Goal: Task Accomplishment & Management: Manage account settings

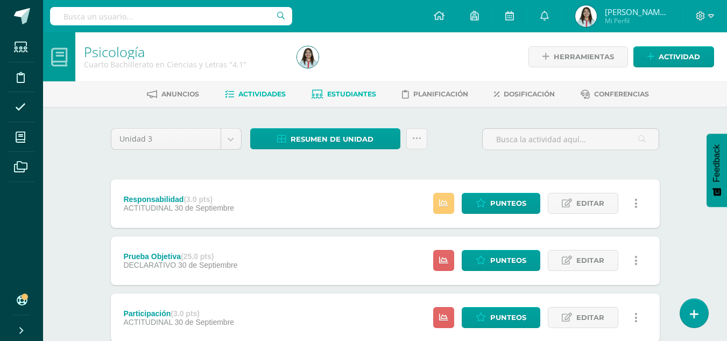
click at [368, 86] on link "Estudiantes" at bounding box center [344, 94] width 65 height 17
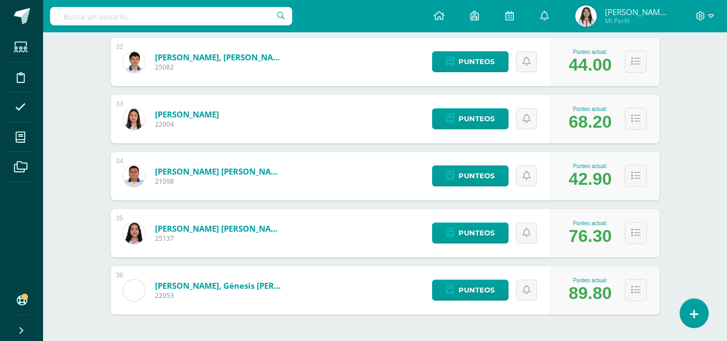
scroll to position [2010, 0]
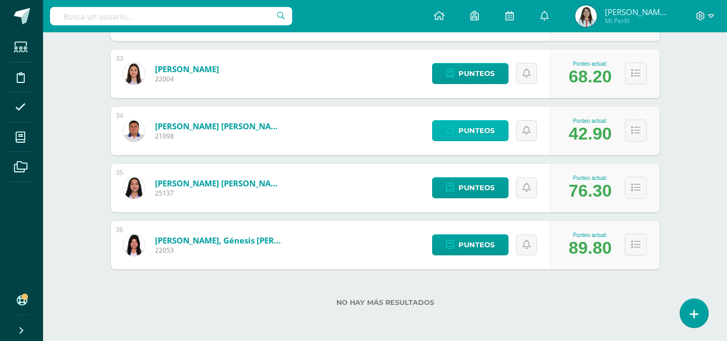
click at [460, 133] on span "Punteos" at bounding box center [477, 131] width 36 height 20
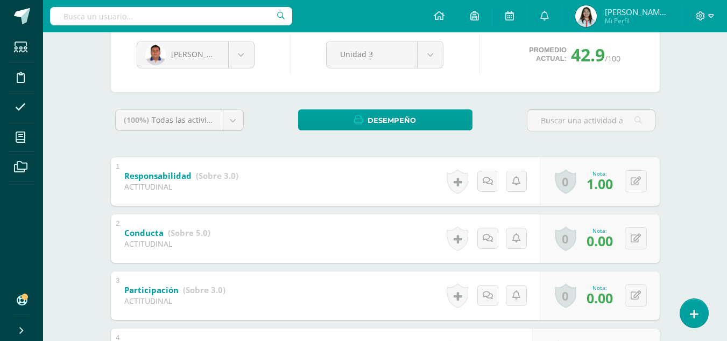
scroll to position [114, 0]
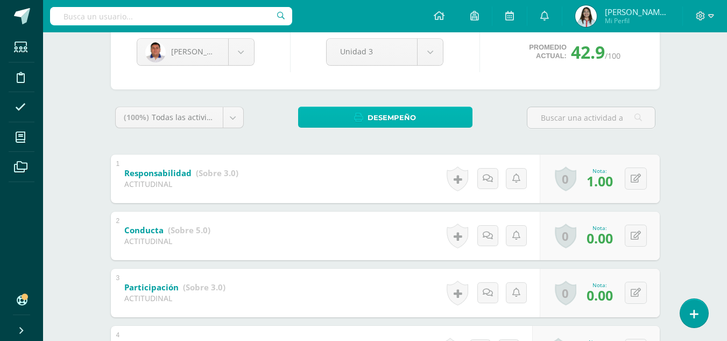
click at [426, 121] on link "Desempeño" at bounding box center [385, 117] width 174 height 21
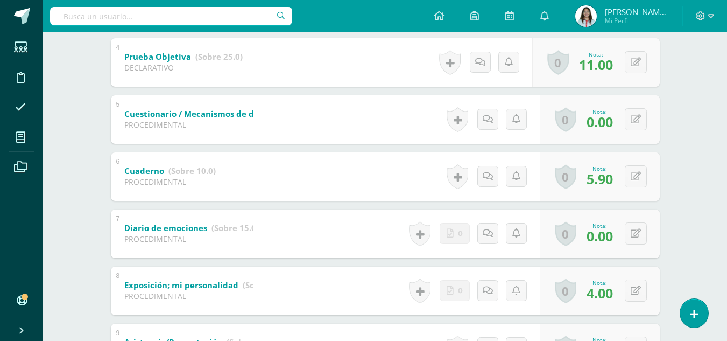
scroll to position [392, 0]
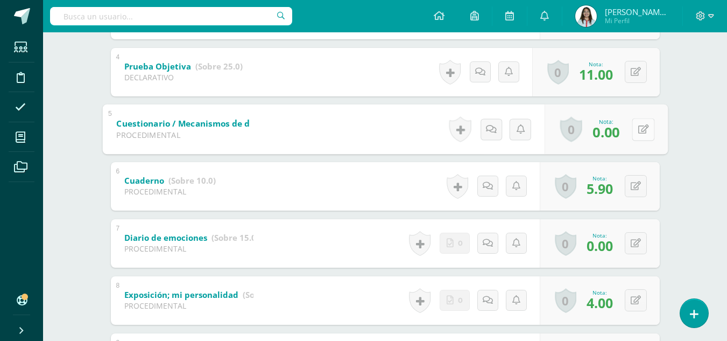
click at [631, 130] on div "0 Logros Logros obtenidos Aún no hay logros agregados Nota: 0.00" at bounding box center [605, 129] width 123 height 50
click at [641, 128] on icon at bounding box center [643, 128] width 11 height 9
type input "1"
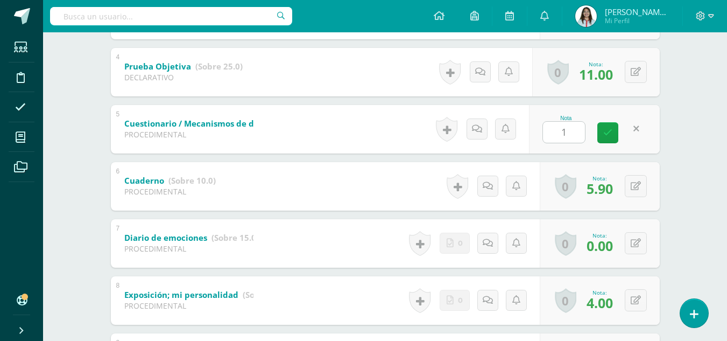
click at [651, 137] on div "Nota 1" at bounding box center [594, 129] width 131 height 48
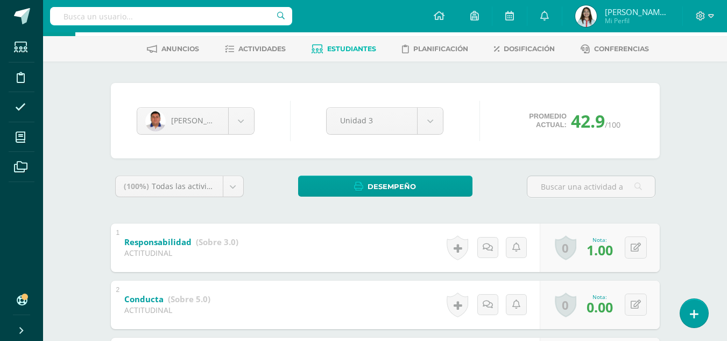
scroll to position [40, 0]
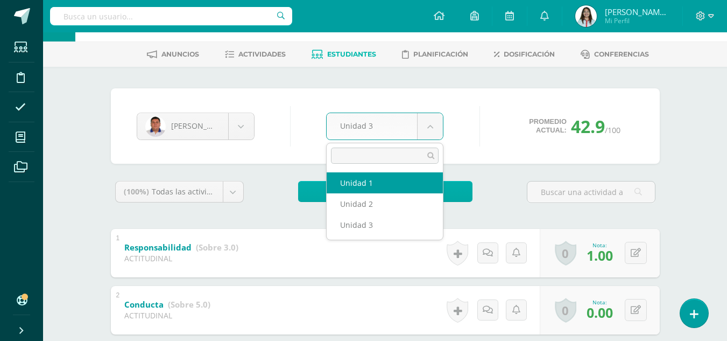
select select "Unidad 1"
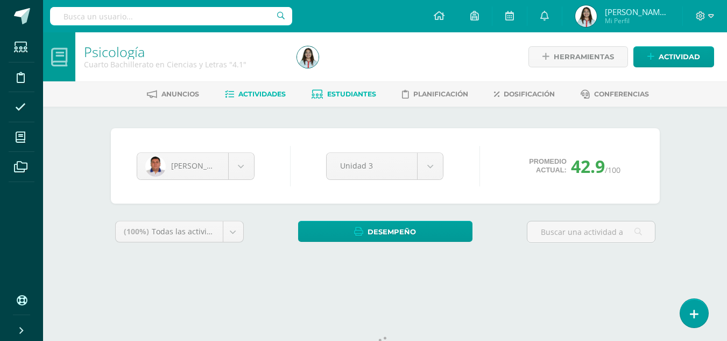
click at [259, 94] on span "Actividades" at bounding box center [261, 94] width 47 height 8
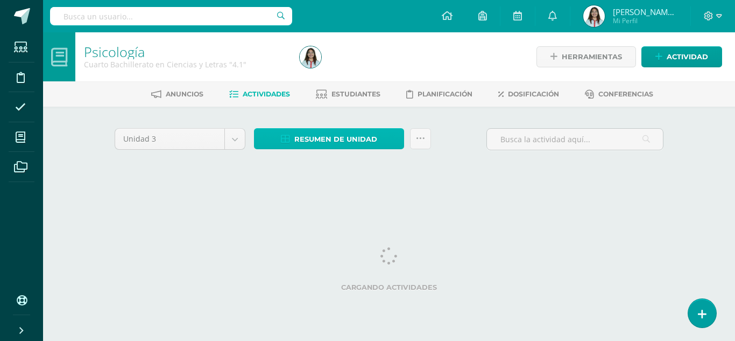
click at [328, 149] on span "Resumen de unidad" at bounding box center [335, 139] width 83 height 20
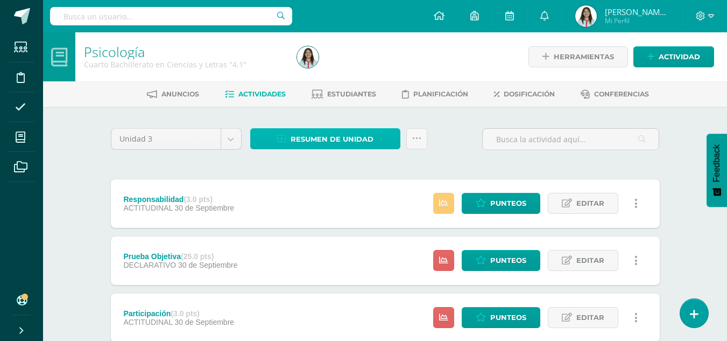
click at [326, 135] on span "Resumen de unidad" at bounding box center [332, 139] width 83 height 20
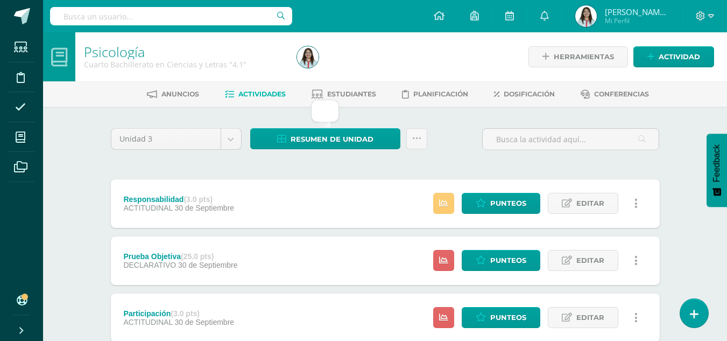
click at [322, 113] on div at bounding box center [325, 111] width 28 height 23
click at [414, 140] on icon at bounding box center [416, 138] width 9 height 9
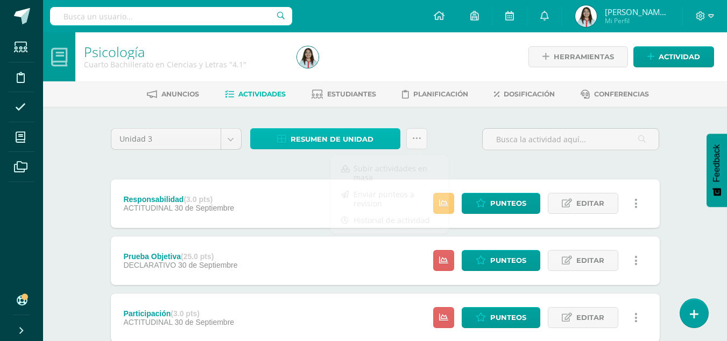
click at [364, 129] on span "Resumen de unidad" at bounding box center [332, 139] width 83 height 20
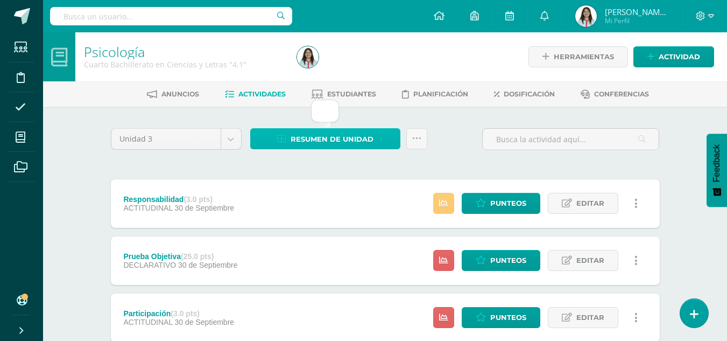
click at [364, 129] on span "Resumen de unidad" at bounding box center [332, 139] width 83 height 20
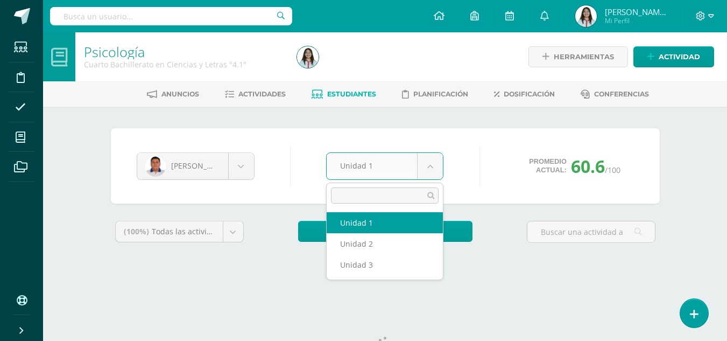
click at [431, 164] on body "Estudiantes Disciplina Asistencia Mis cursos Archivos Soporte Ayuda Reportar un…" at bounding box center [363, 145] width 727 height 290
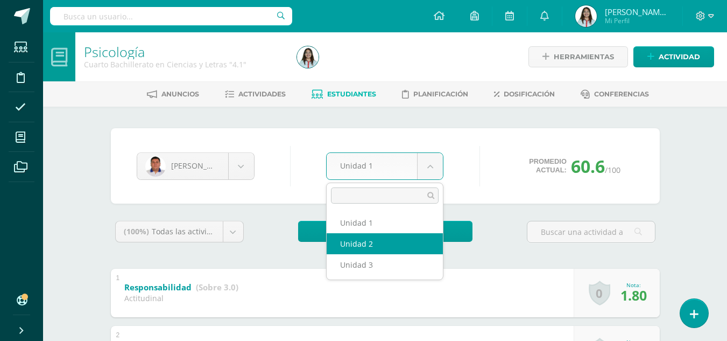
select select "Unidad 2"
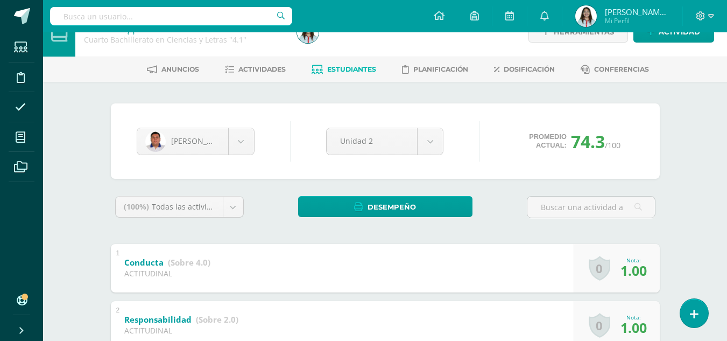
scroll to position [19, 0]
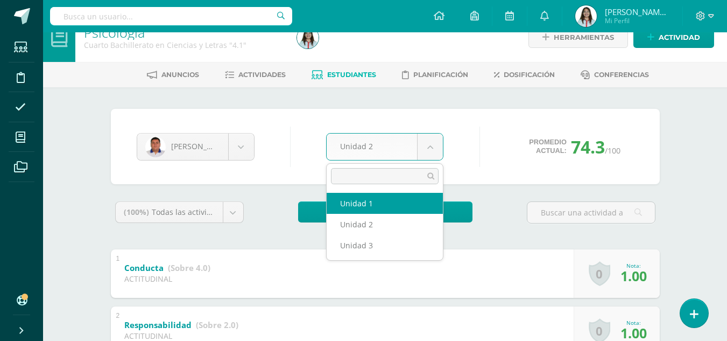
select select "Unidad 1"
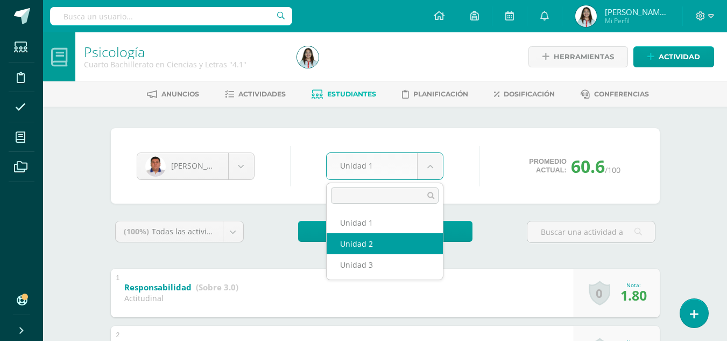
select select "Unidad 2"
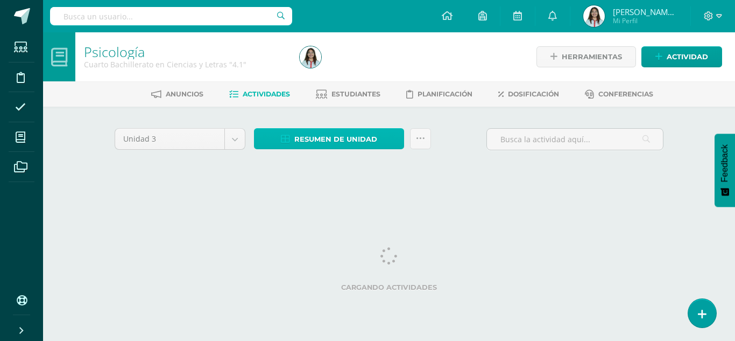
click at [286, 137] on icon at bounding box center [285, 139] width 9 height 9
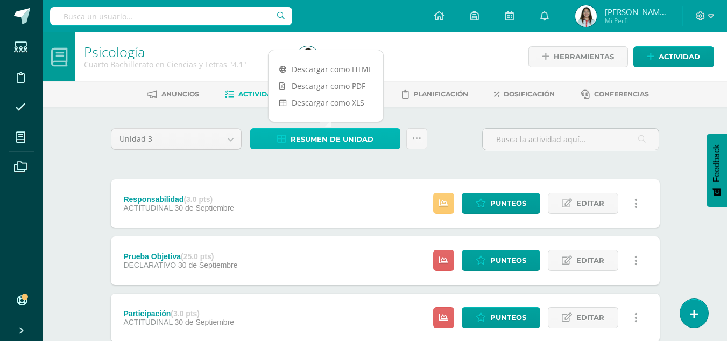
click at [306, 136] on span "Resumen de unidad" at bounding box center [332, 139] width 83 height 20
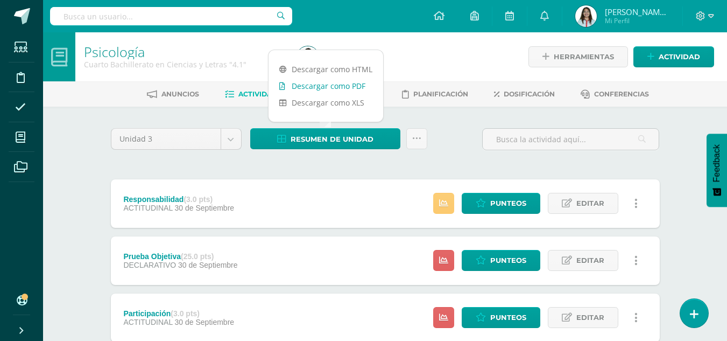
click at [311, 88] on link "Descargar como PDF" at bounding box center [326, 86] width 115 height 17
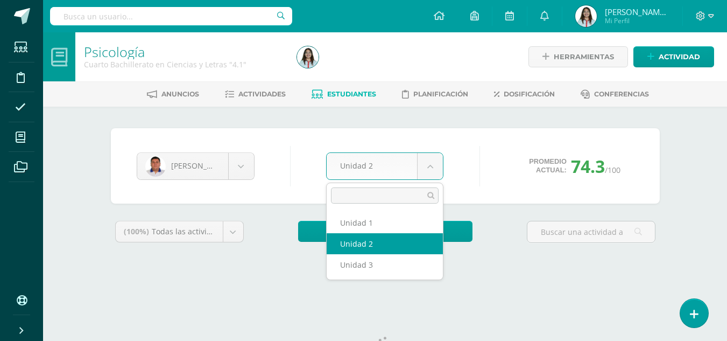
click at [431, 161] on body "Estudiantes Disciplina Asistencia Mis cursos Archivos Soporte Ayuda Reportar un…" at bounding box center [363, 145] width 727 height 290
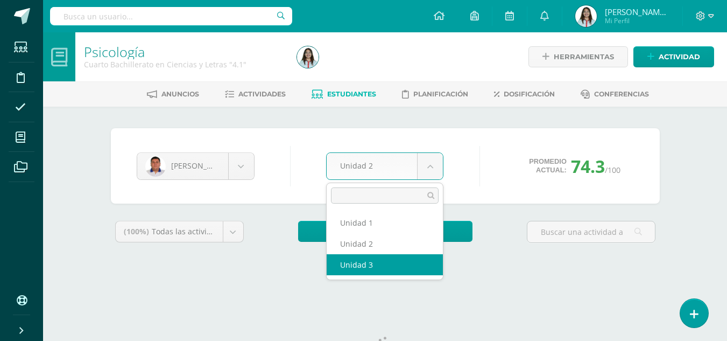
select select "Unidad 3"
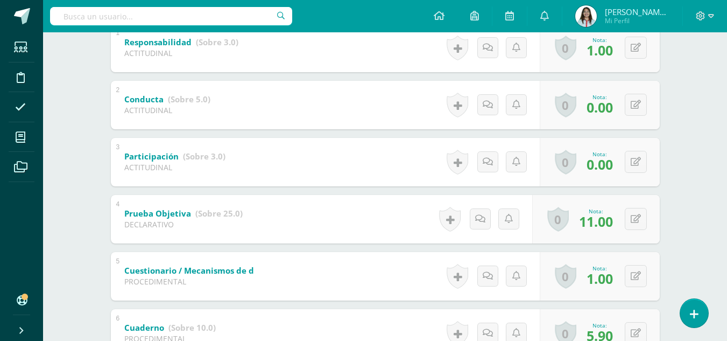
scroll to position [250, 0]
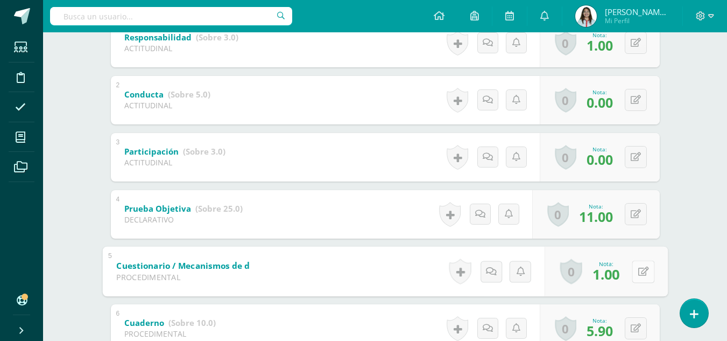
click at [640, 273] on icon at bounding box center [643, 270] width 11 height 9
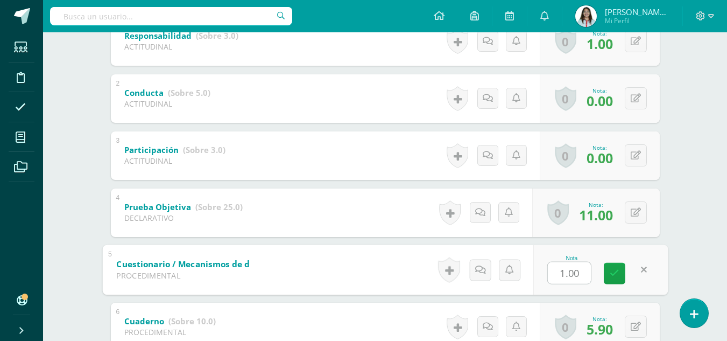
scroll to position [254, 0]
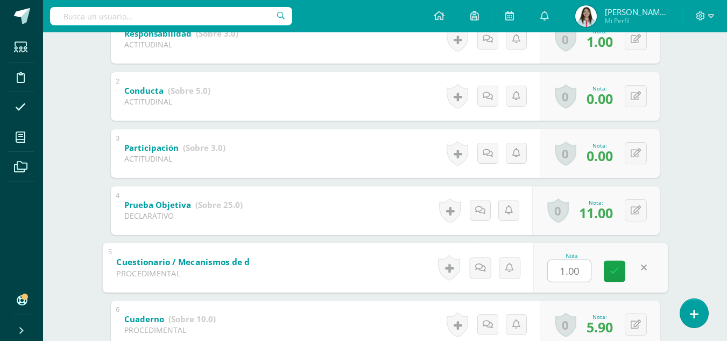
type input "3"
click at [621, 272] on link at bounding box center [615, 271] width 22 height 22
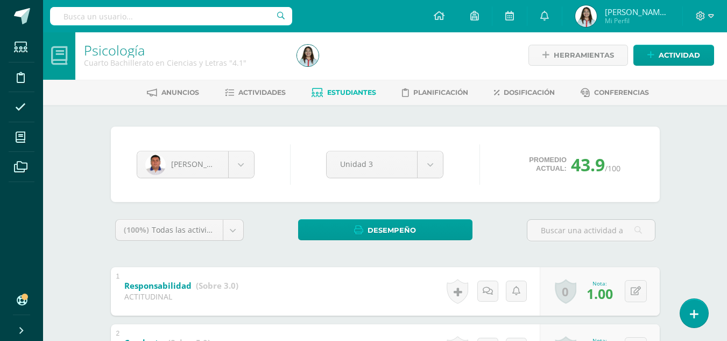
scroll to position [0, 0]
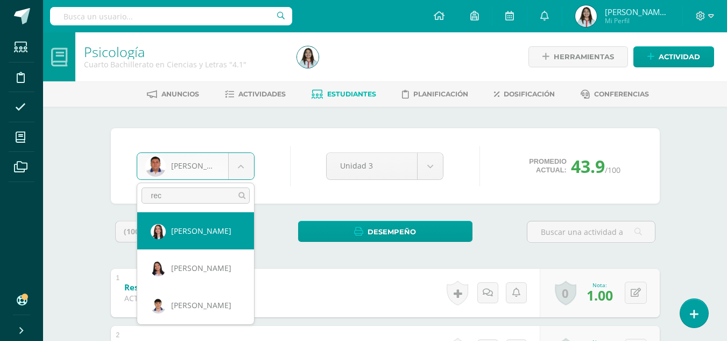
type input "reci"
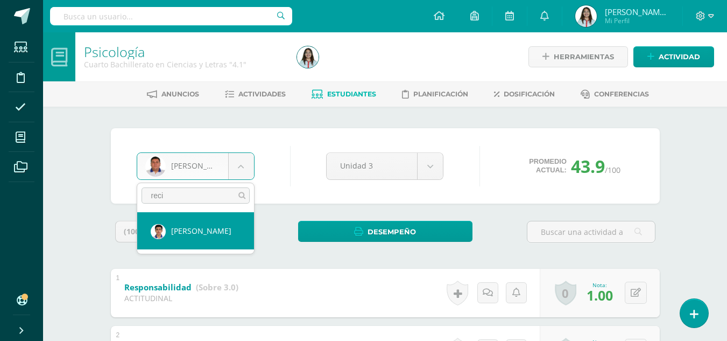
select select "243"
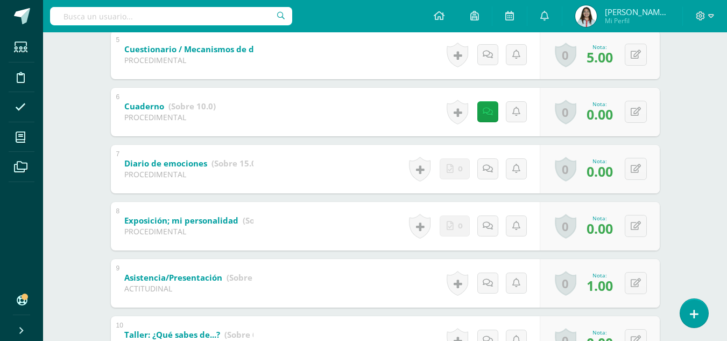
scroll to position [468, 0]
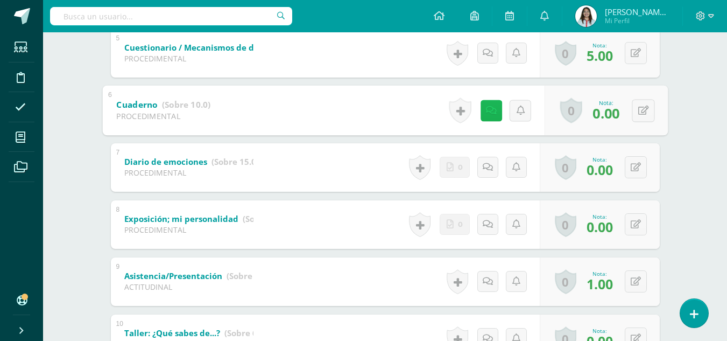
click at [487, 110] on icon at bounding box center [491, 110] width 11 height 9
click at [647, 112] on icon at bounding box center [643, 110] width 11 height 9
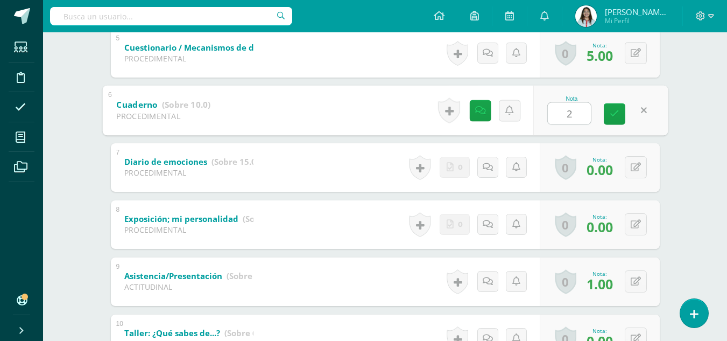
click at [693, 164] on div "Psicología Cuarto Bachillerato en Ciencias y Letras "4.1" Herramientas Detalle …" at bounding box center [385, 114] width 684 height 1098
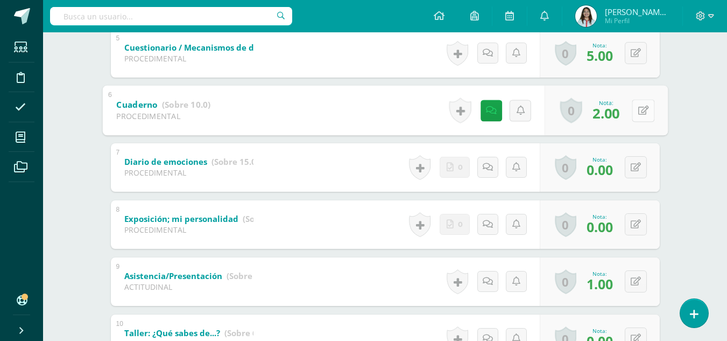
click at [639, 109] on icon at bounding box center [643, 110] width 11 height 9
type input "3"
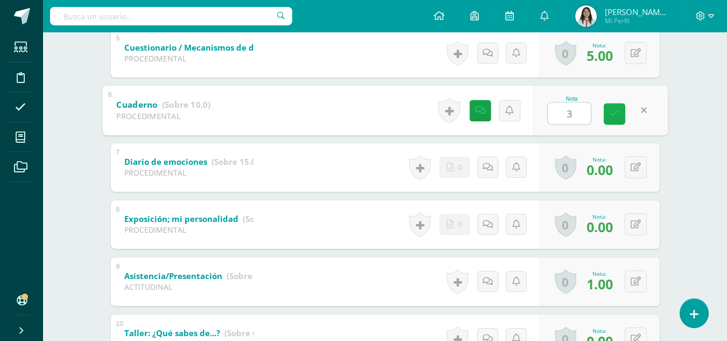
click at [614, 110] on icon at bounding box center [615, 113] width 10 height 9
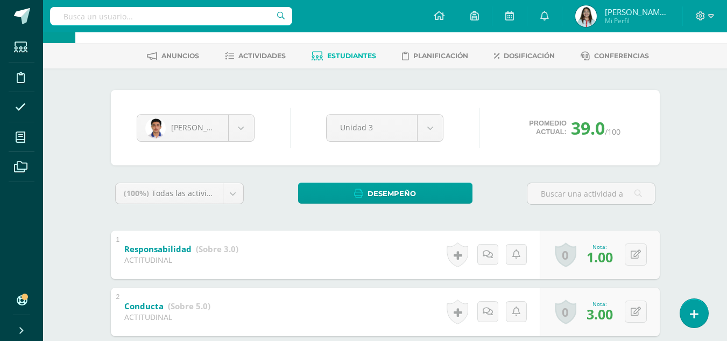
scroll to position [0, 0]
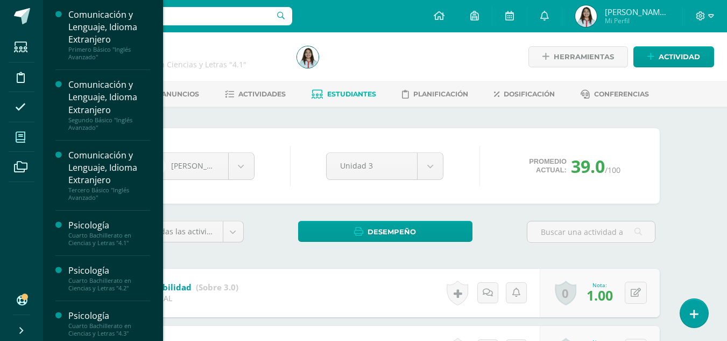
click at [19, 134] on icon at bounding box center [21, 137] width 10 height 11
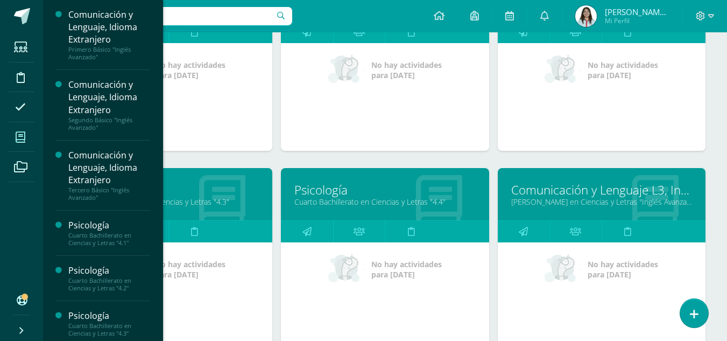
scroll to position [432, 0]
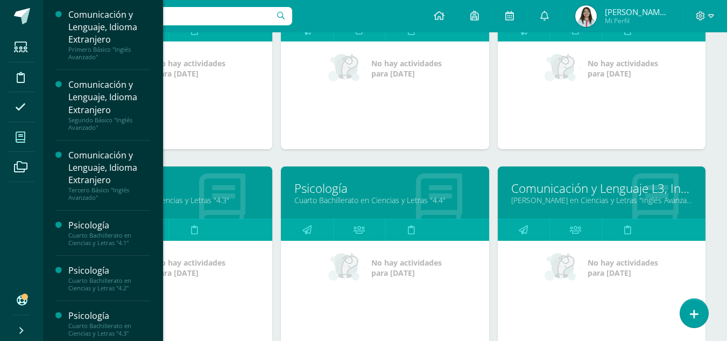
click at [203, 197] on link "Cuarto Bachillerato en Ciencias y Letras "4.3"" at bounding box center [168, 200] width 181 height 10
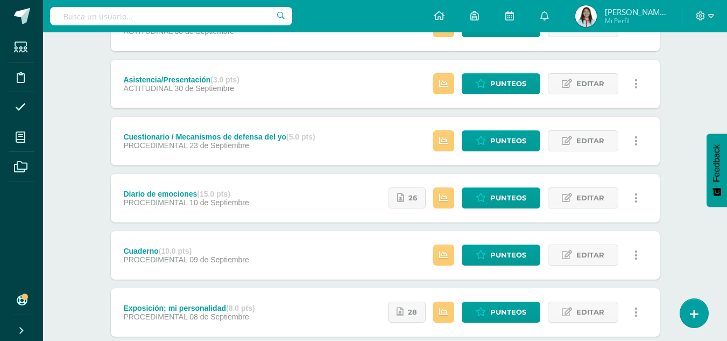
scroll to position [349, 0]
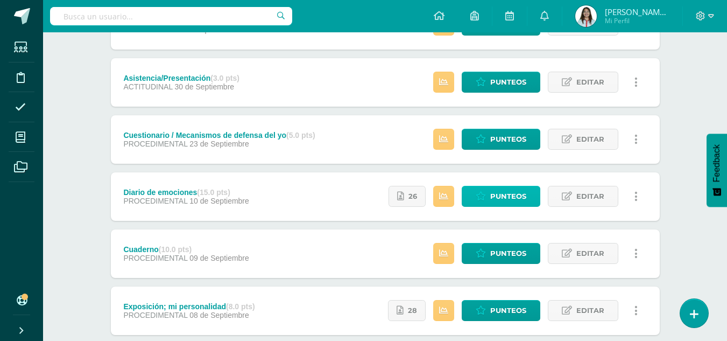
click at [521, 190] on span "Punteos" at bounding box center [508, 196] width 36 height 20
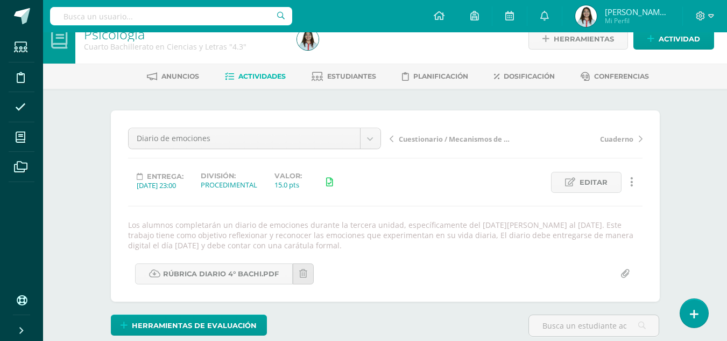
scroll to position [18, 0]
click at [232, 324] on span "Herramientas de evaluación" at bounding box center [194, 325] width 125 height 20
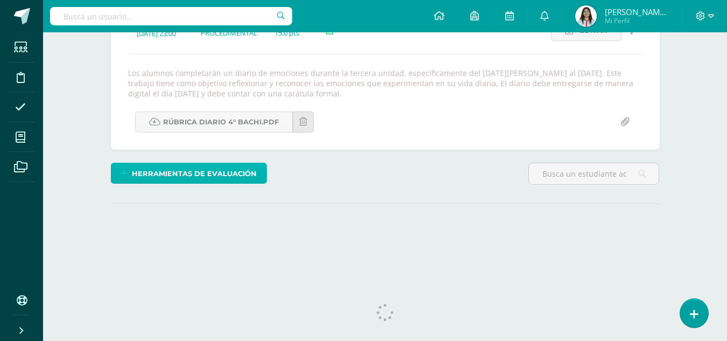
scroll to position [172, 0]
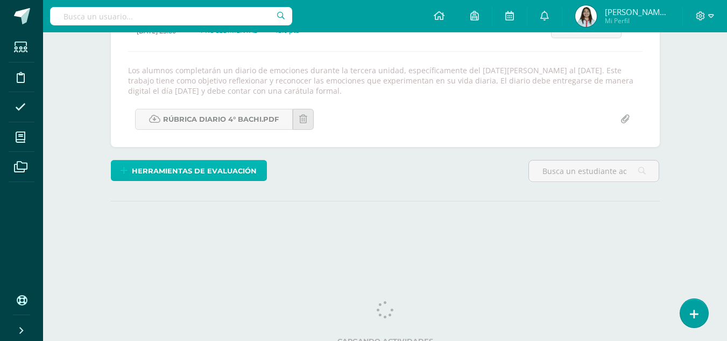
click at [227, 163] on span "Herramientas de evaluación" at bounding box center [194, 171] width 125 height 20
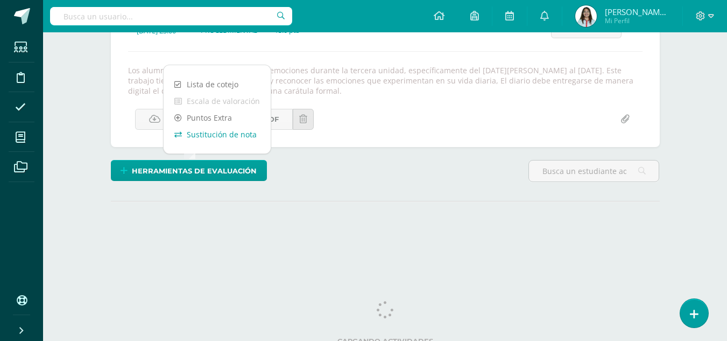
click at [216, 131] on link "Sustitución de nota" at bounding box center [217, 134] width 107 height 17
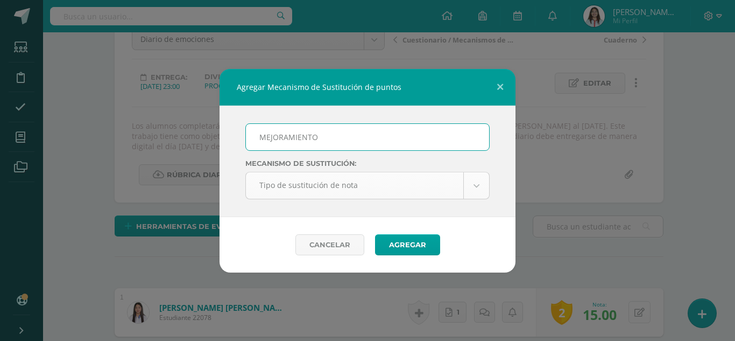
scroll to position [117, 0]
type input "MEJORAMIENTO"
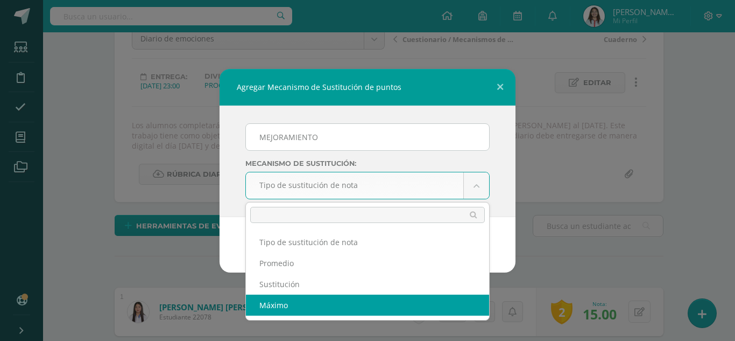
select select "maximum"
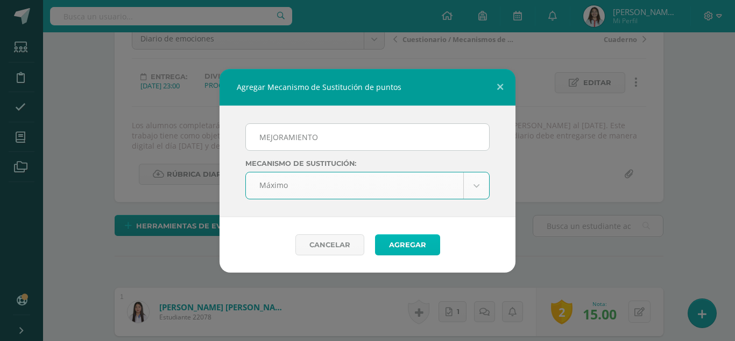
click at [416, 246] on button "Agregar" at bounding box center [407, 244] width 65 height 21
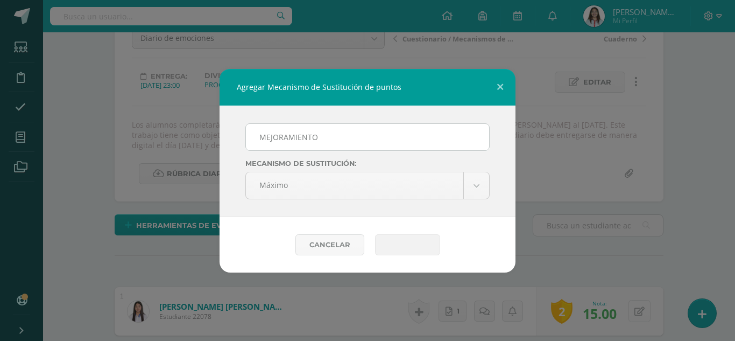
scroll to position [118, 0]
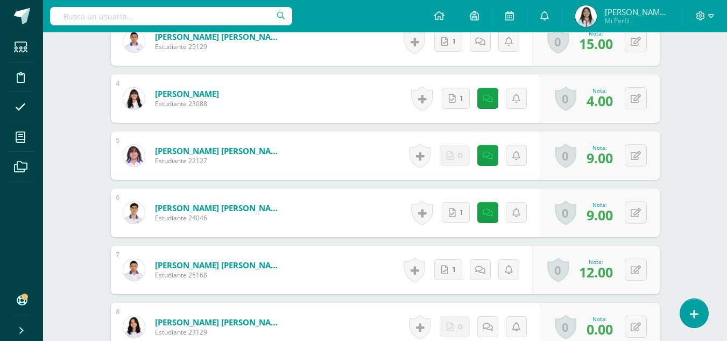
scroll to position [547, 0]
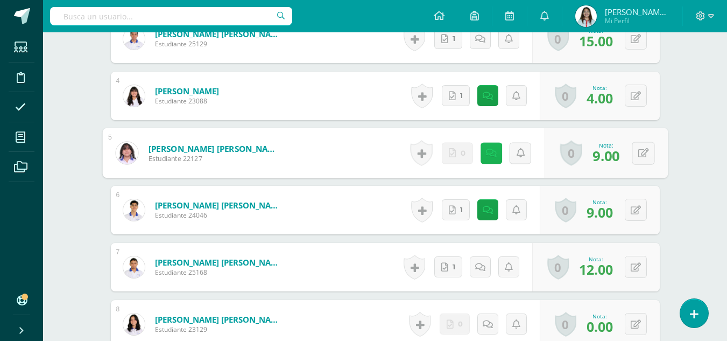
click at [482, 157] on link at bounding box center [491, 153] width 22 height 22
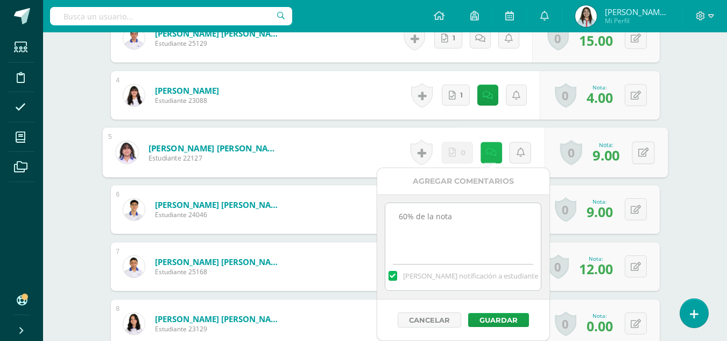
scroll to position [548, 0]
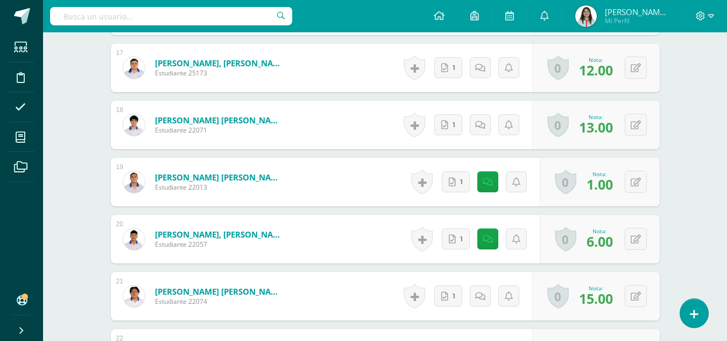
scroll to position [1321, 0]
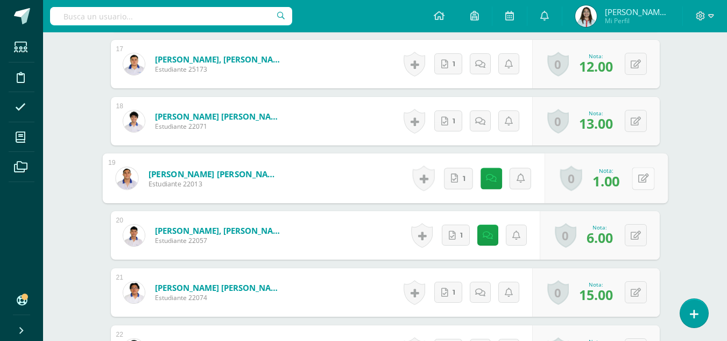
click at [639, 175] on icon at bounding box center [643, 177] width 11 height 9
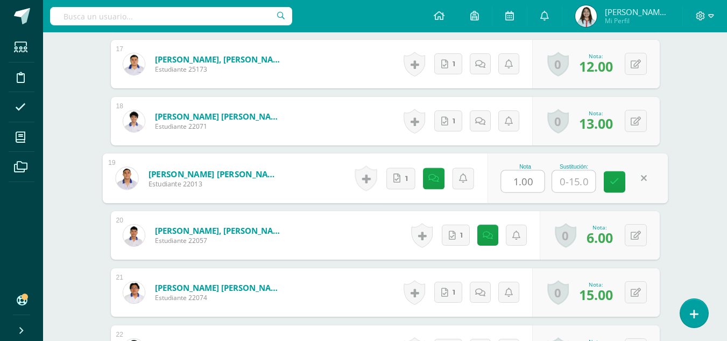
type input "9"
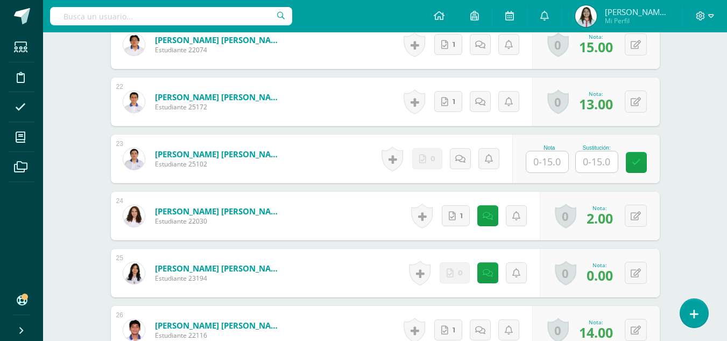
scroll to position [1580, 0]
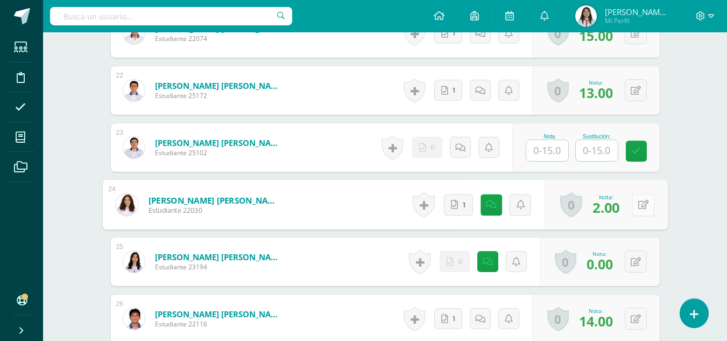
click at [636, 199] on button at bounding box center [643, 204] width 23 height 23
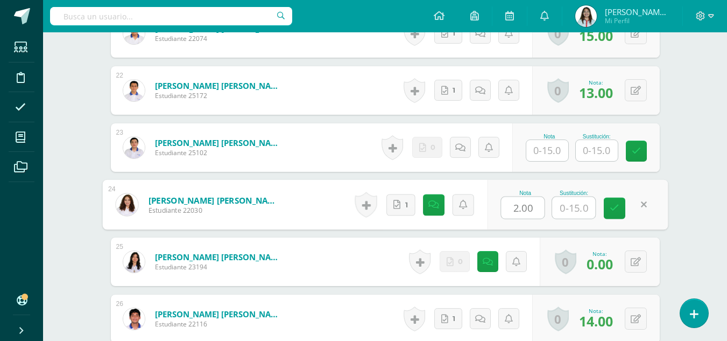
type input "9"
click at [618, 214] on link at bounding box center [615, 209] width 22 height 22
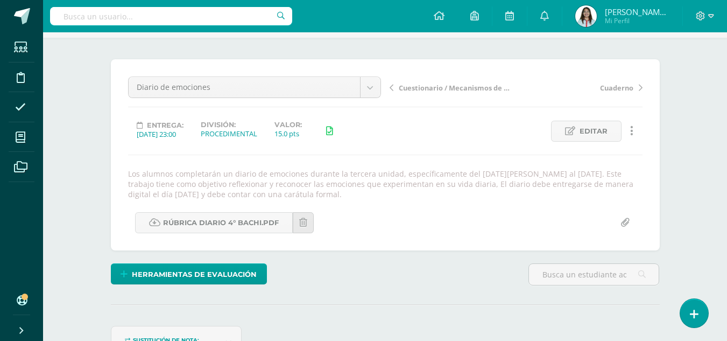
scroll to position [0, 0]
